Goal: Task Accomplishment & Management: Complete application form

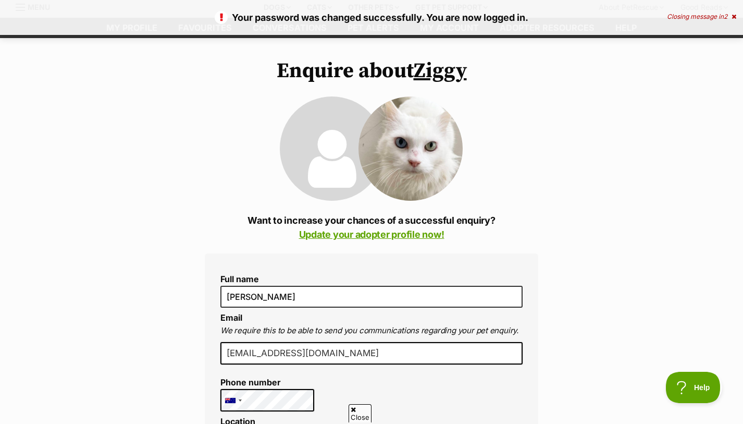
scroll to position [35, 0]
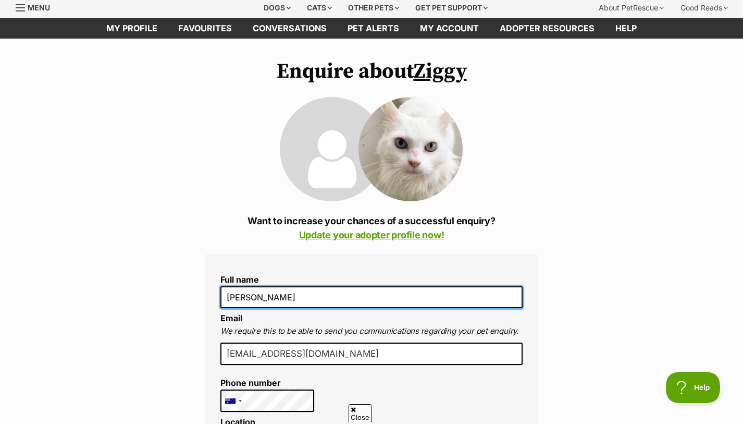
drag, startPoint x: 279, startPoint y: 301, endPoint x: 204, endPoint y: 290, distance: 75.3
type input "[PERSON_NAME]"
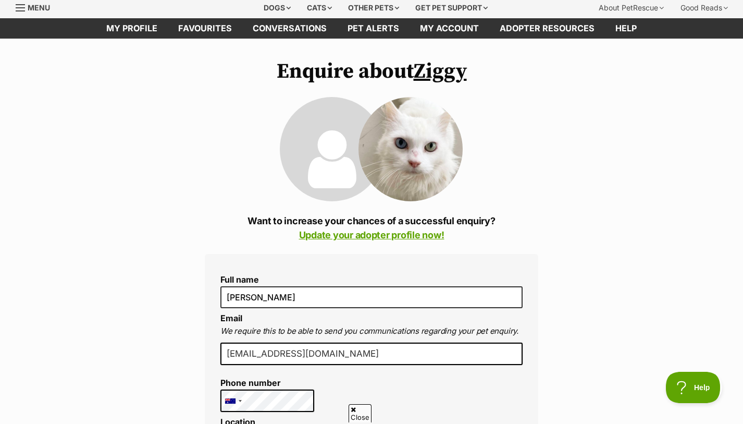
click at [247, 365] on input "[EMAIL_ADDRESS][DOMAIN_NAME]" at bounding box center [371, 353] width 302 height 23
click at [360, 365] on input "[EMAIL_ADDRESS][DOMAIN_NAME]" at bounding box center [371, 353] width 302 height 23
type input "[EMAIL_ADDRESS][DOMAIN_NAME]"
click at [361, 332] on p "We require this to be able to send you communications regarding your pet enquir…" at bounding box center [371, 331] width 302 height 12
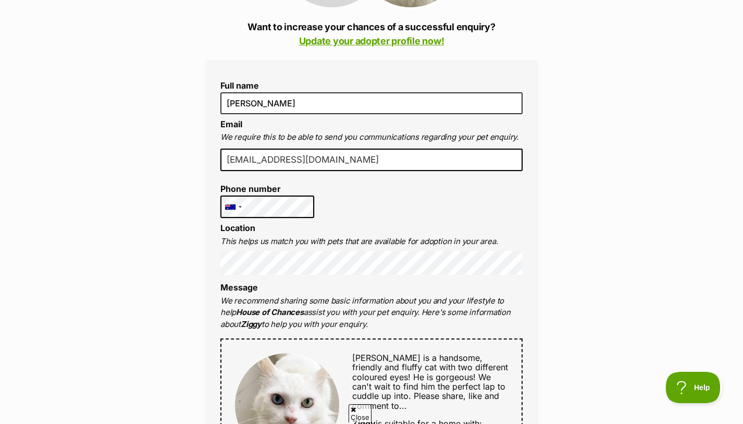
scroll to position [231, 0]
